Goal: Task Accomplishment & Management: Use online tool/utility

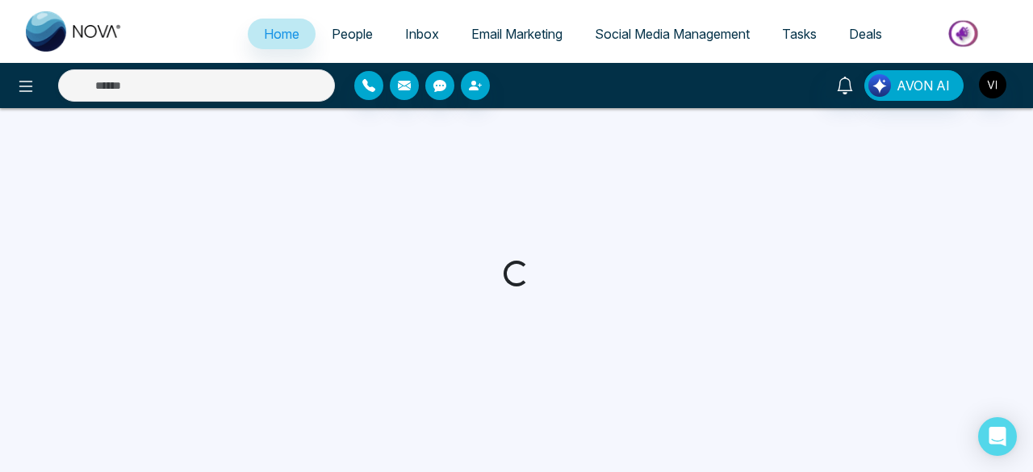
select select "*"
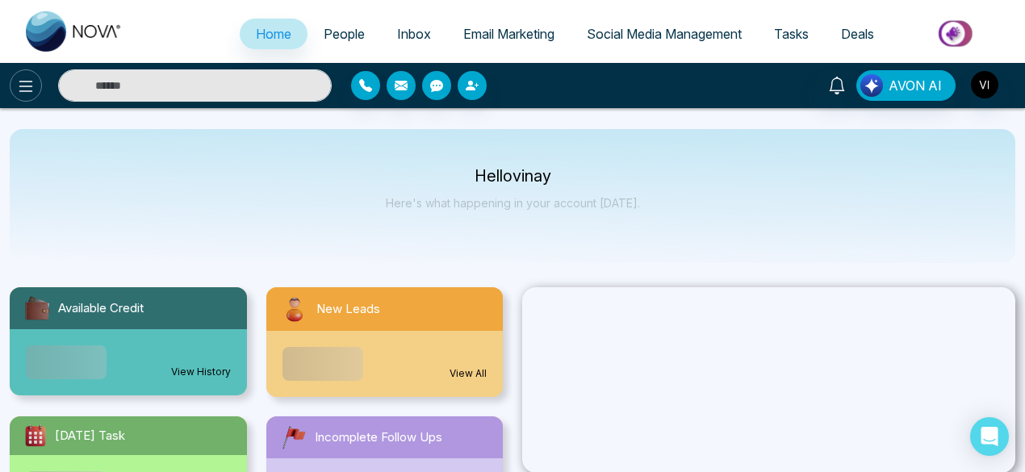
click at [19, 84] on icon at bounding box center [25, 86] width 19 height 19
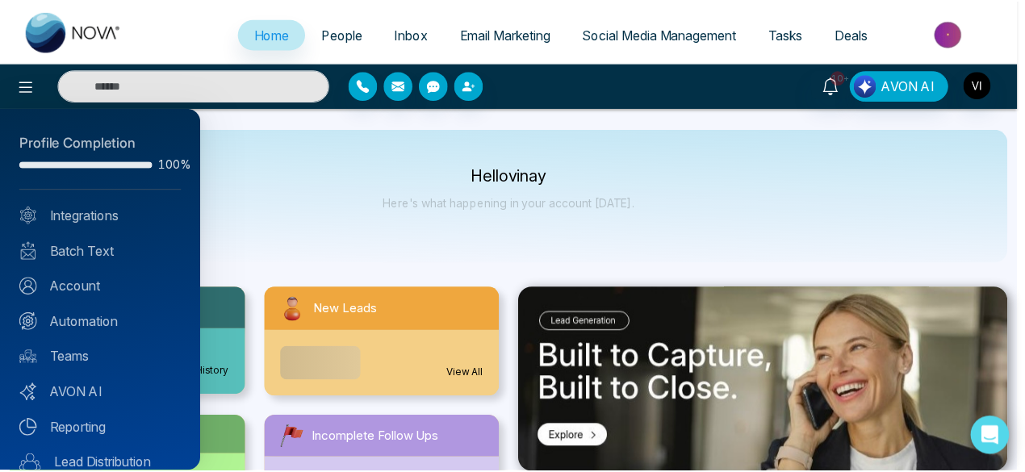
scroll to position [161, 0]
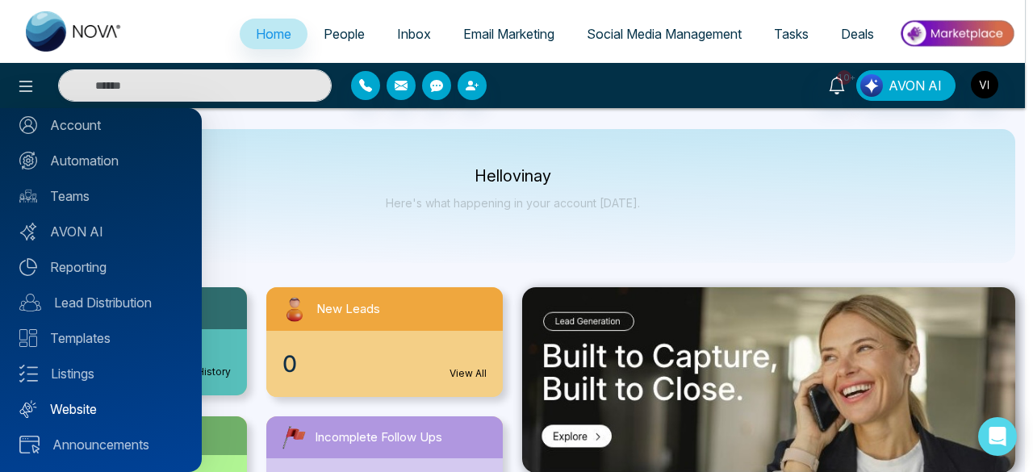
click at [86, 409] on link "Website" at bounding box center [100, 409] width 163 height 19
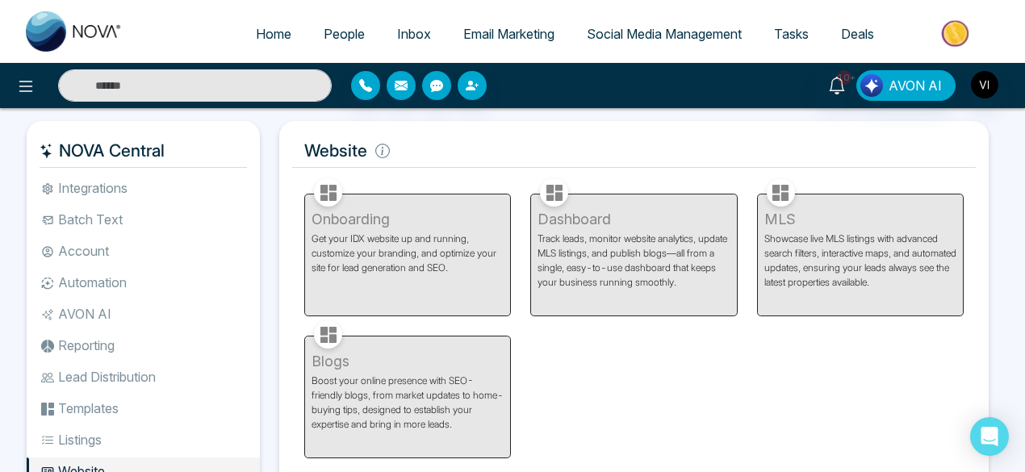
click at [523, 36] on span "Email Marketing" at bounding box center [508, 34] width 91 height 16
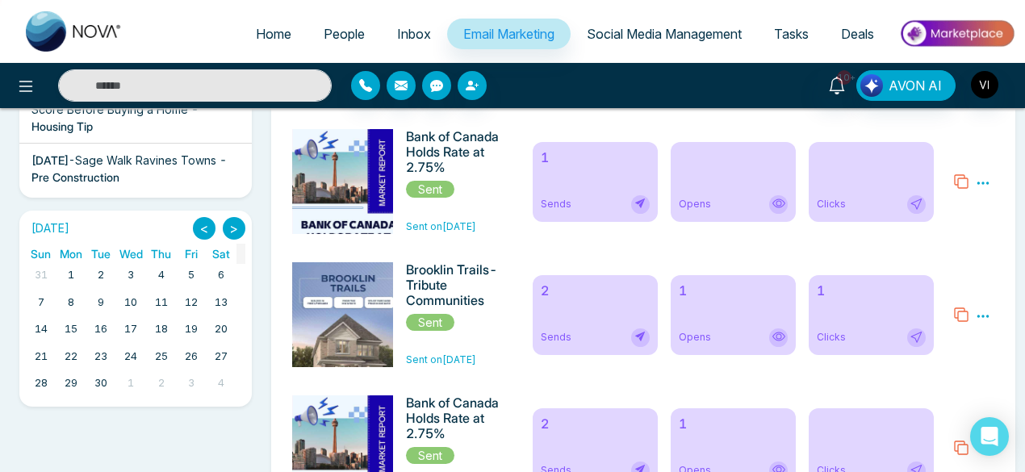
scroll to position [434, 0]
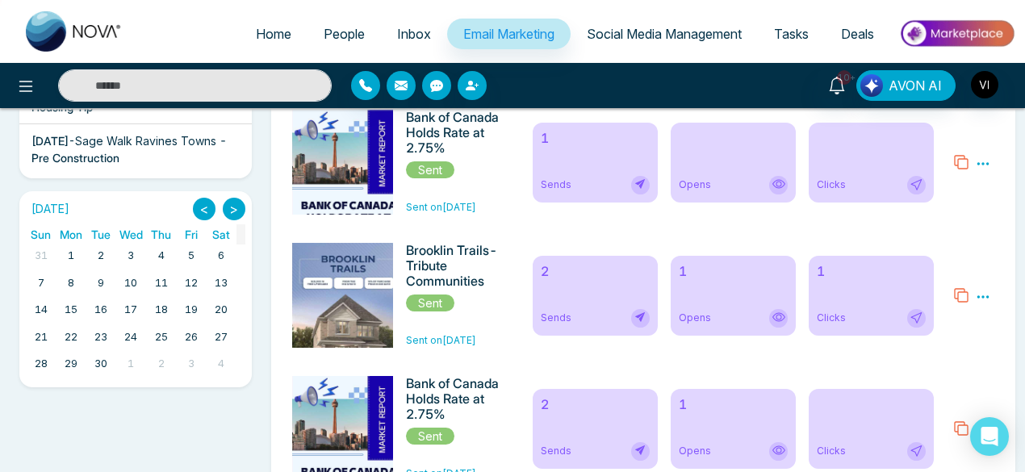
click at [628, 291] on div "2 Sends" at bounding box center [595, 296] width 125 height 80
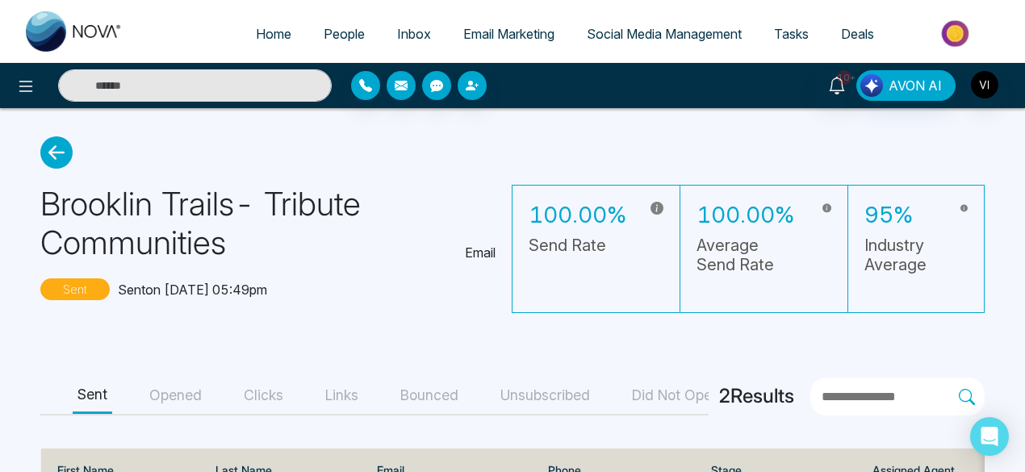
click at [52, 157] on icon at bounding box center [56, 152] width 32 height 32
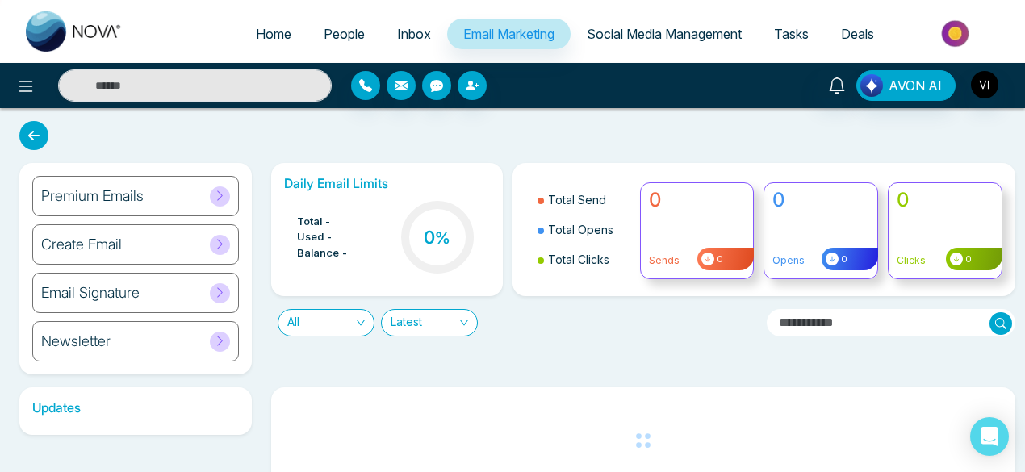
click at [39, 141] on icon at bounding box center [33, 135] width 29 height 29
